Goal: Information Seeking & Learning: Learn about a topic

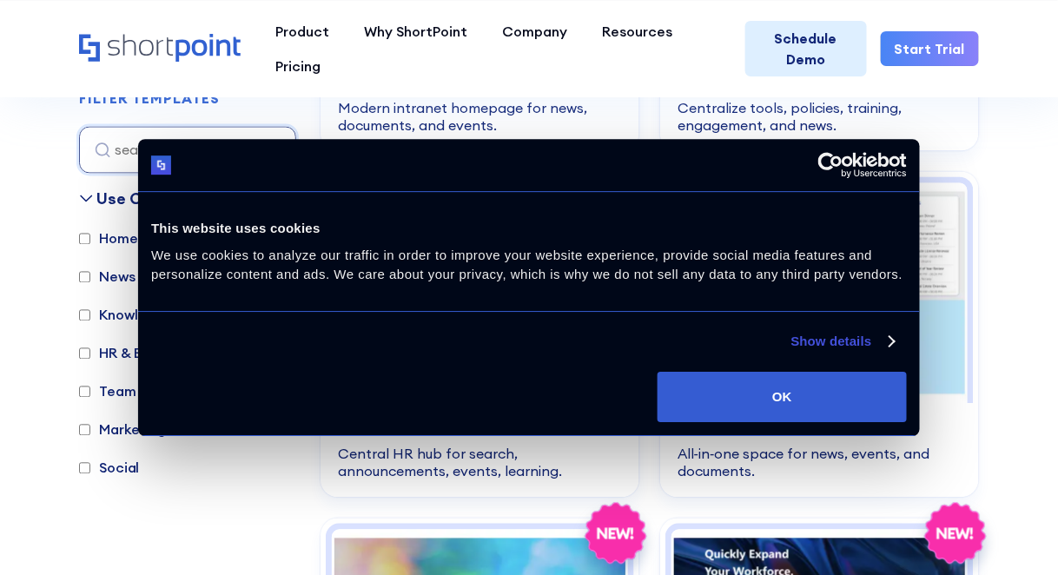
scroll to position [780, 0]
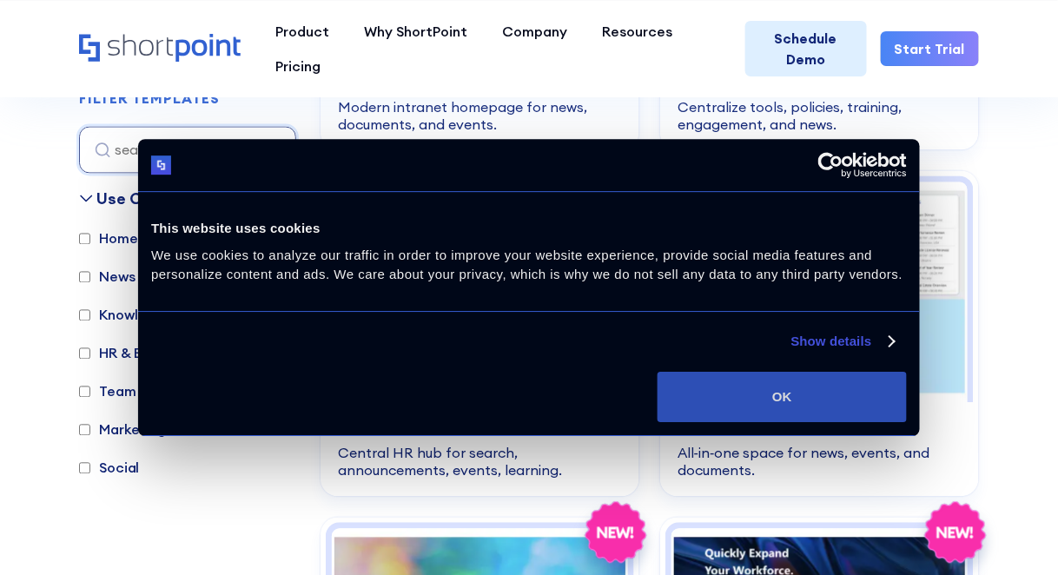
click at [799, 380] on button "OK" at bounding box center [782, 397] width 249 height 50
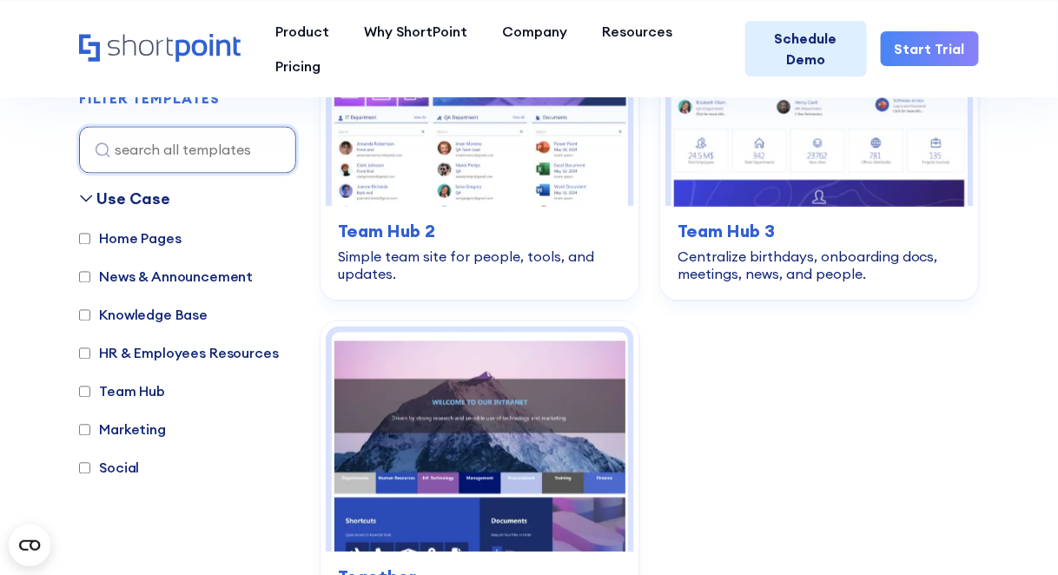
scroll to position [4449, 0]
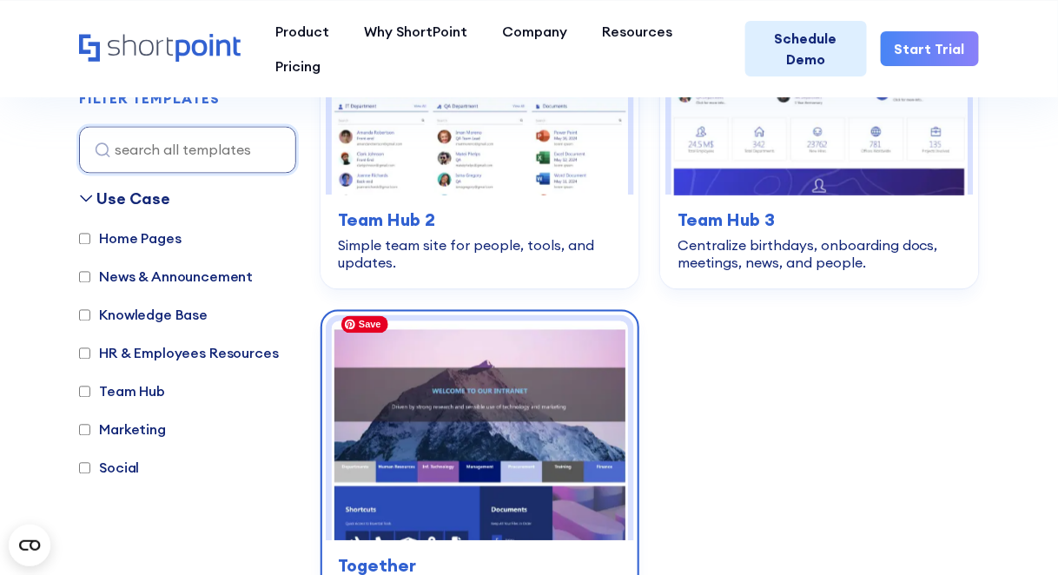
click at [514, 398] on img at bounding box center [480, 431] width 296 height 220
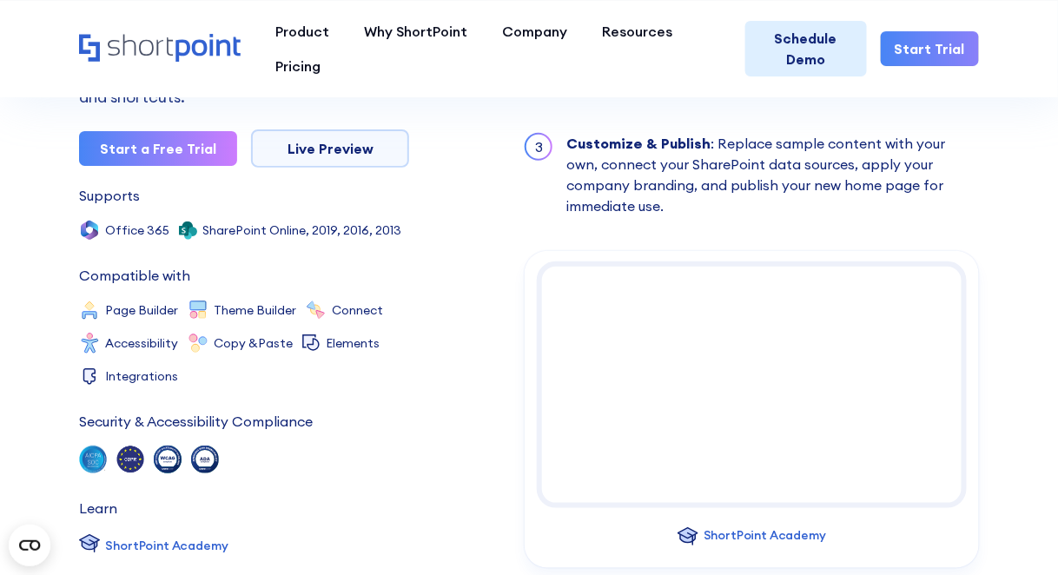
scroll to position [2507, 0]
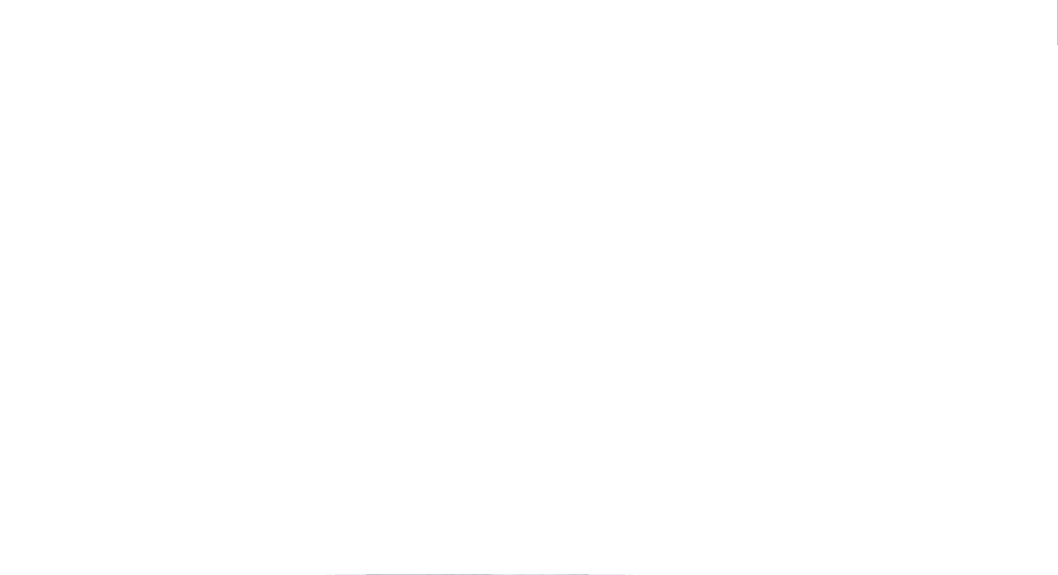
scroll to position [4305, 0]
